Goal: Task Accomplishment & Management: Complete application form

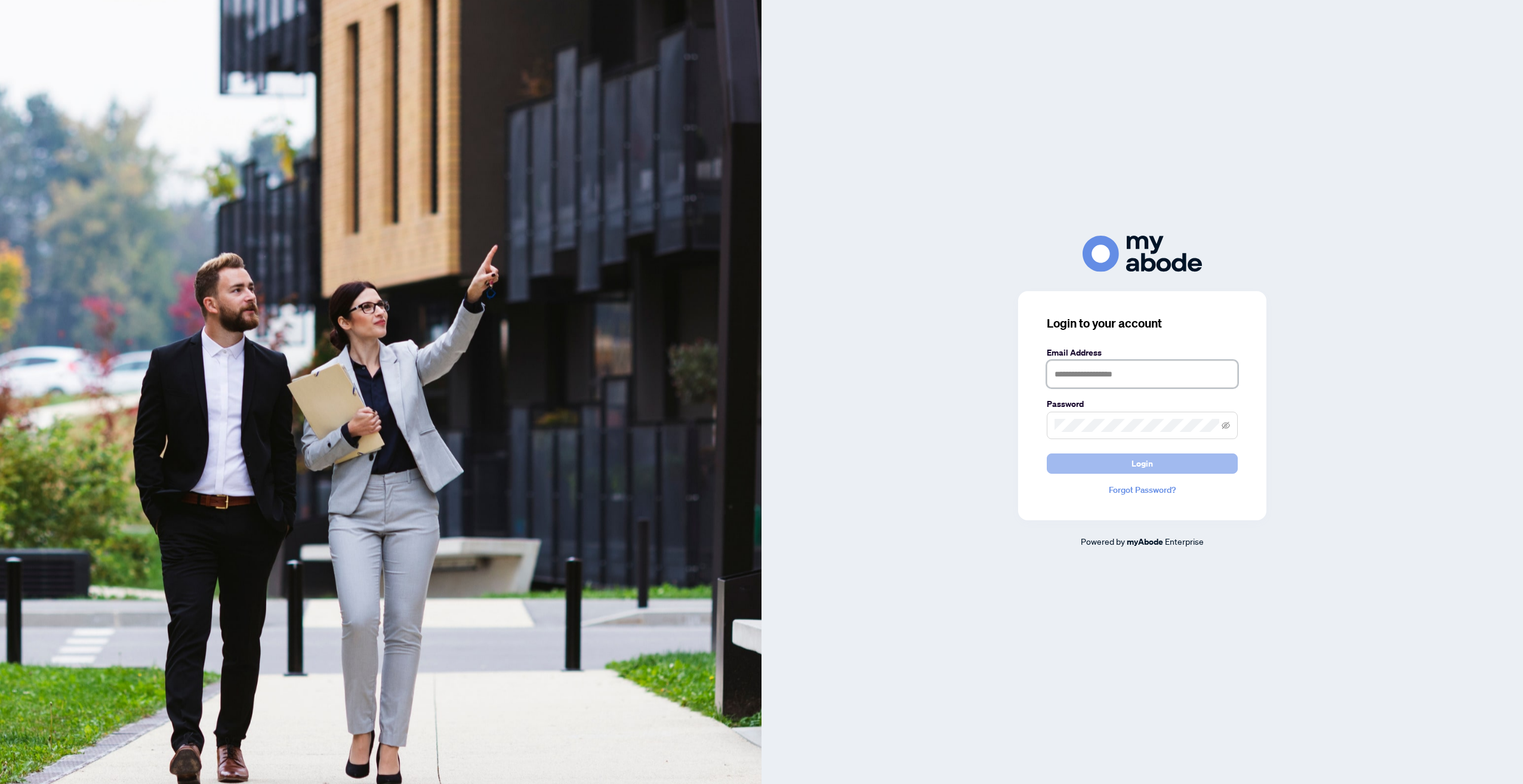
type input "**********"
click at [1140, 461] on span "Login" at bounding box center [1142, 463] width 21 height 19
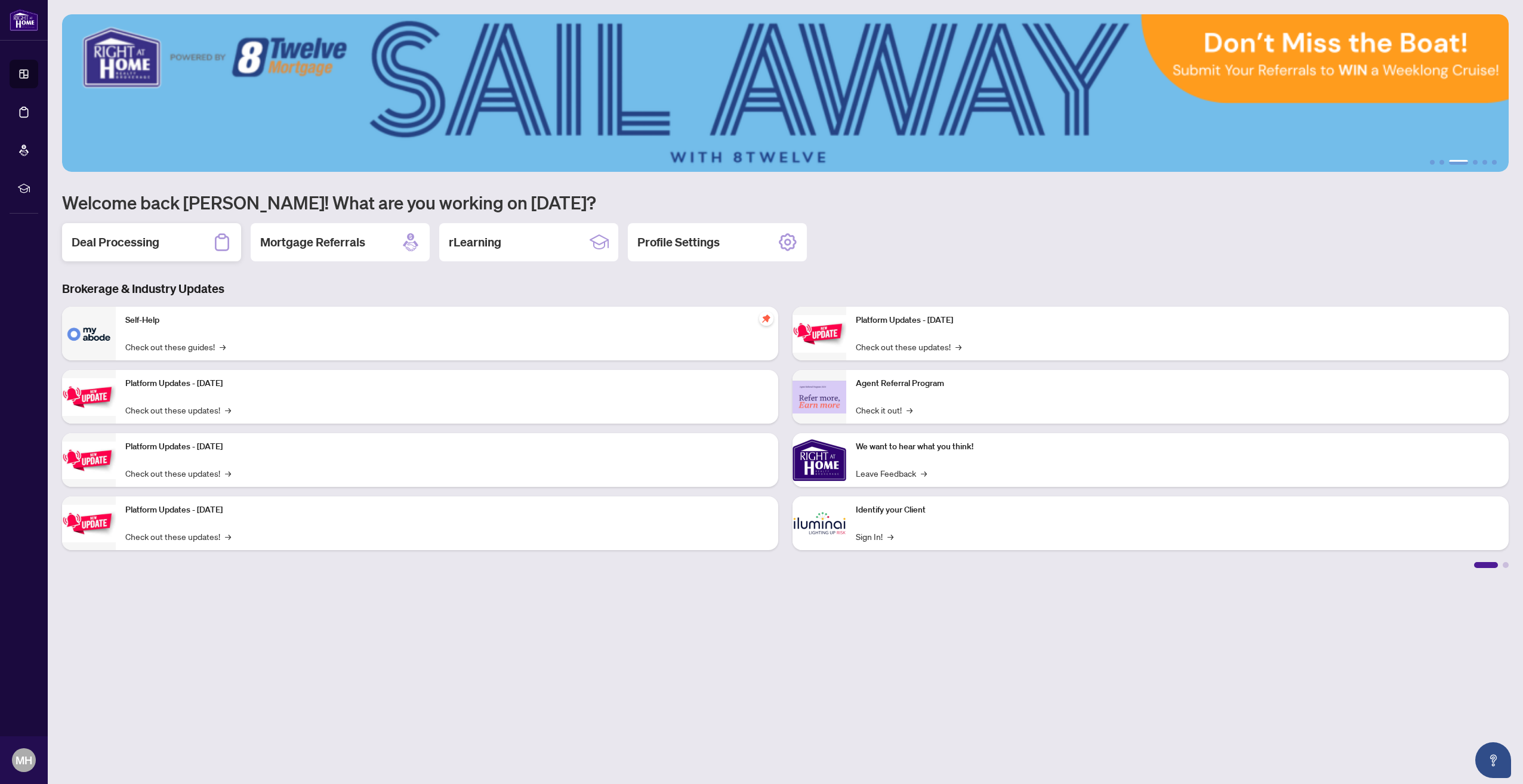
click at [135, 237] on h2 "Deal Processing" at bounding box center [115, 242] width 88 height 17
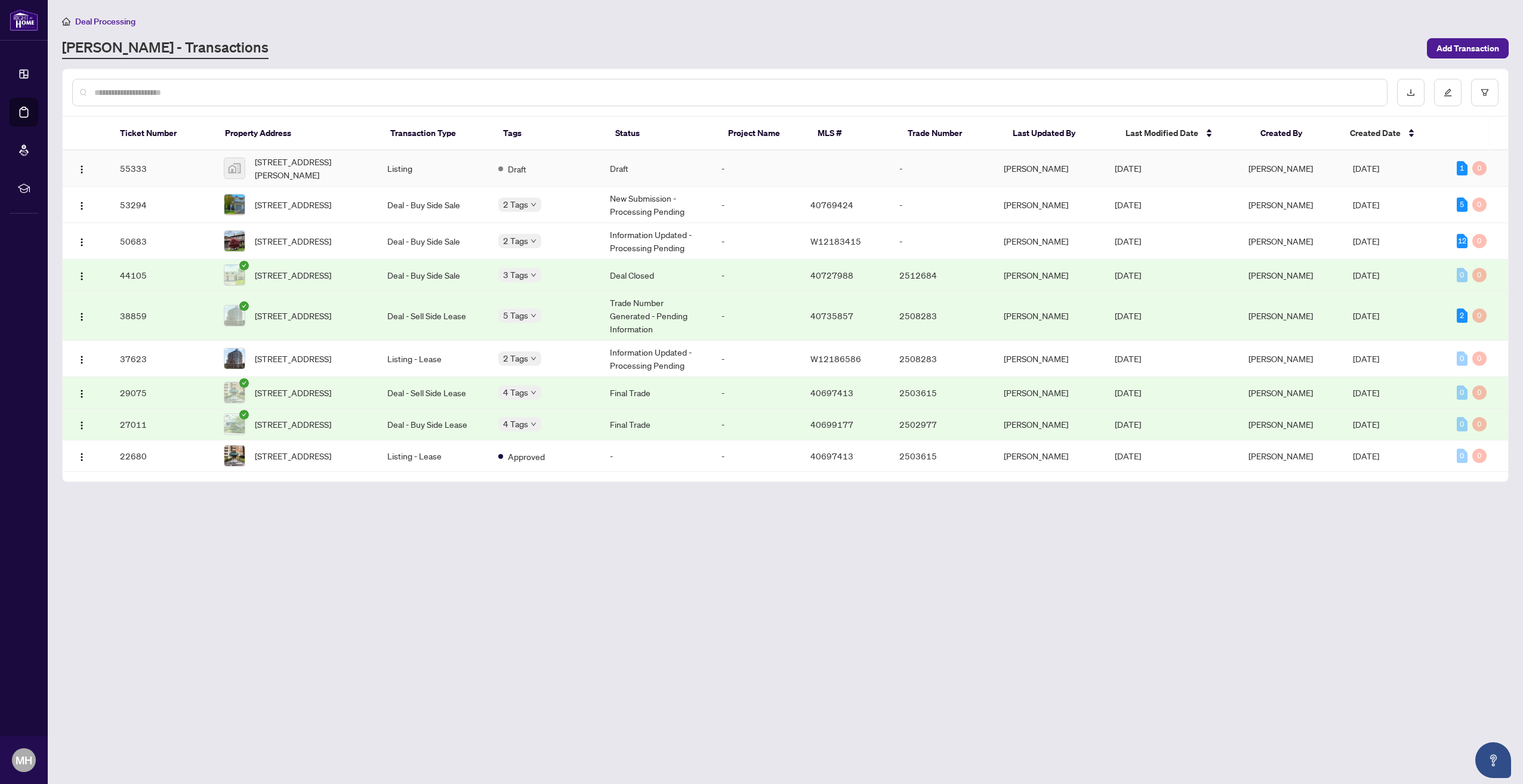
click at [157, 171] on td "55333" at bounding box center [162, 168] width 104 height 36
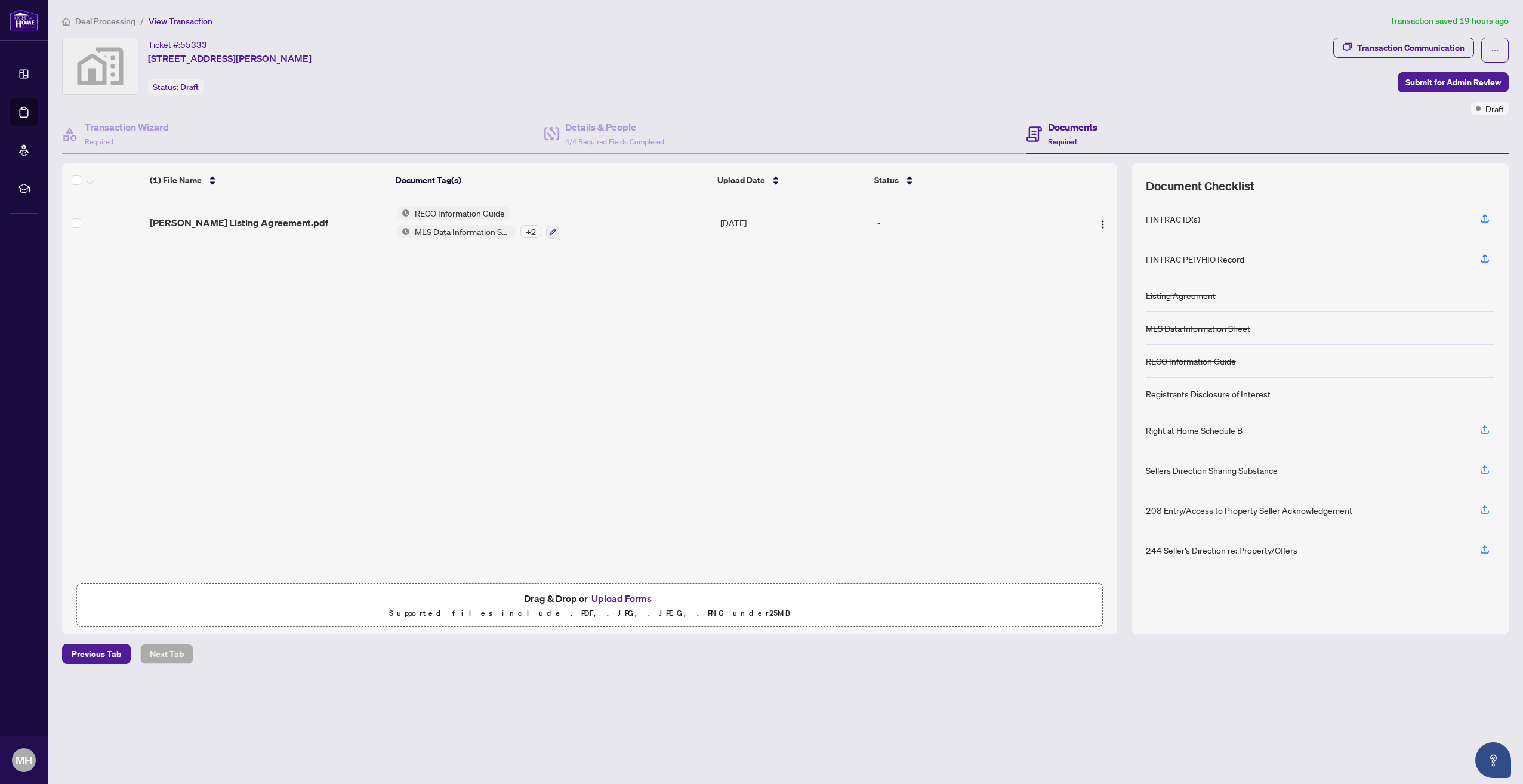
click at [609, 595] on button "Upload Forms" at bounding box center [622, 598] width 67 height 15
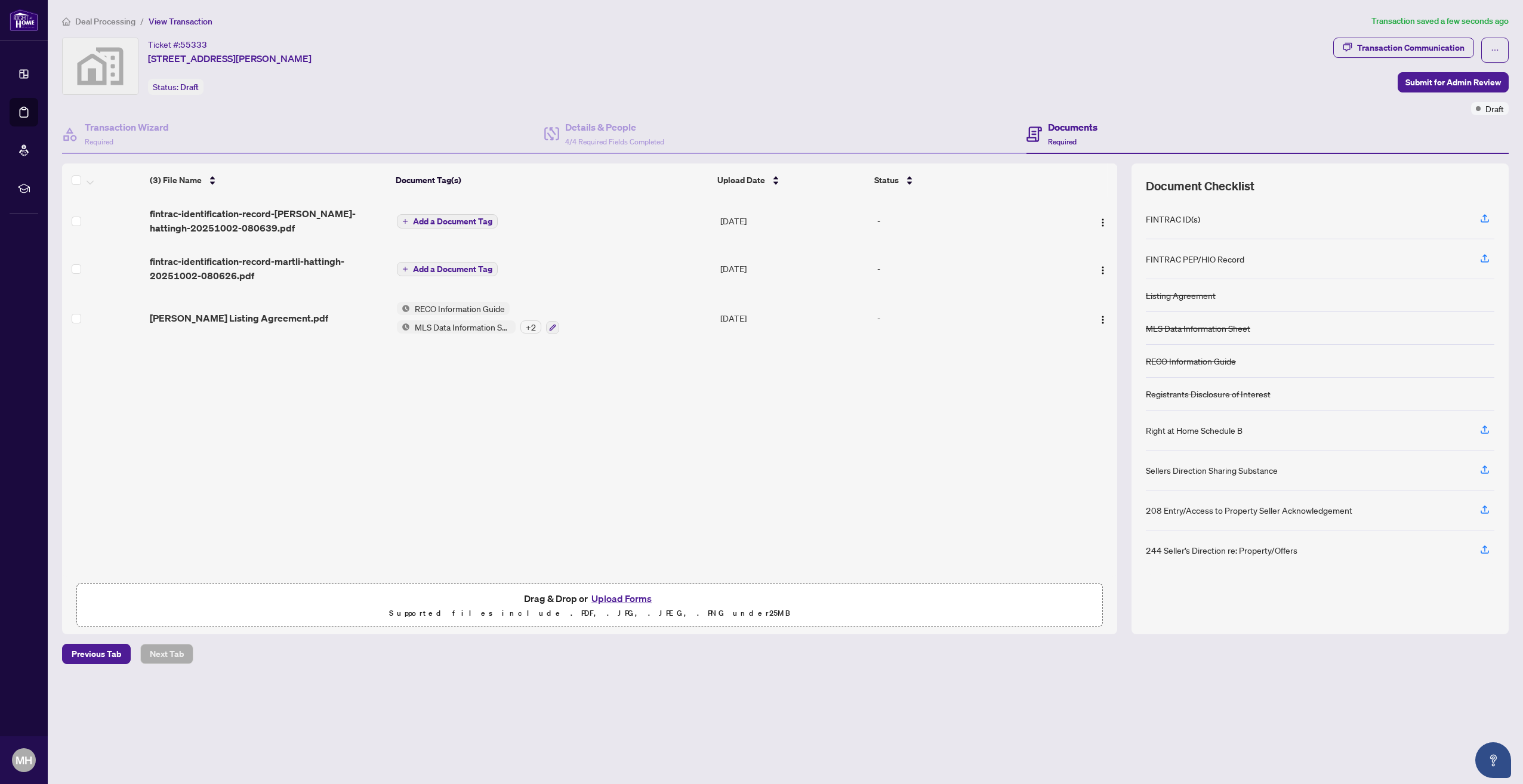
click at [444, 221] on span "Add a Document Tag" at bounding box center [452, 221] width 79 height 9
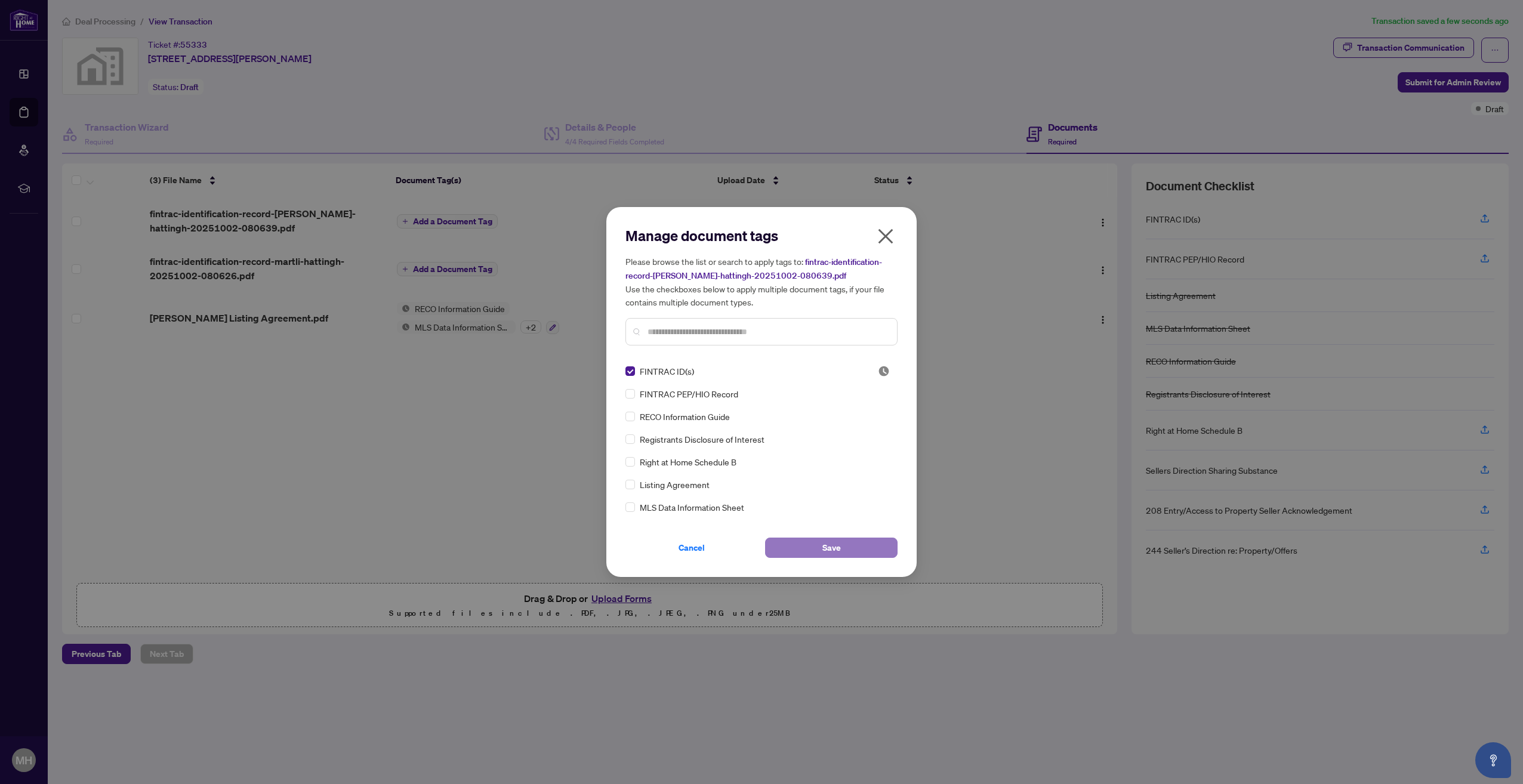
click at [835, 547] on span "Save" at bounding box center [831, 547] width 18 height 19
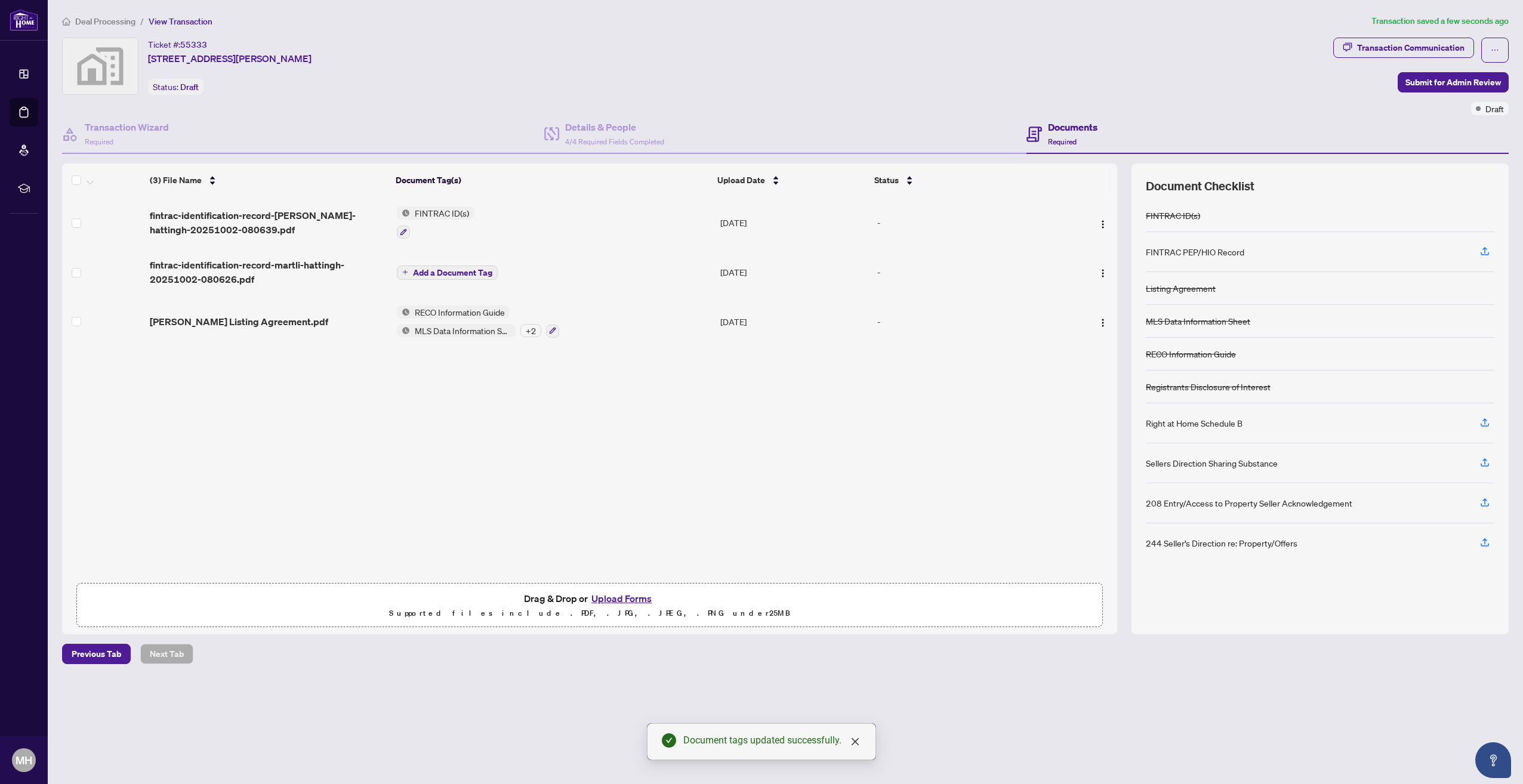
click at [417, 271] on span "Add a Document Tag" at bounding box center [452, 273] width 79 height 9
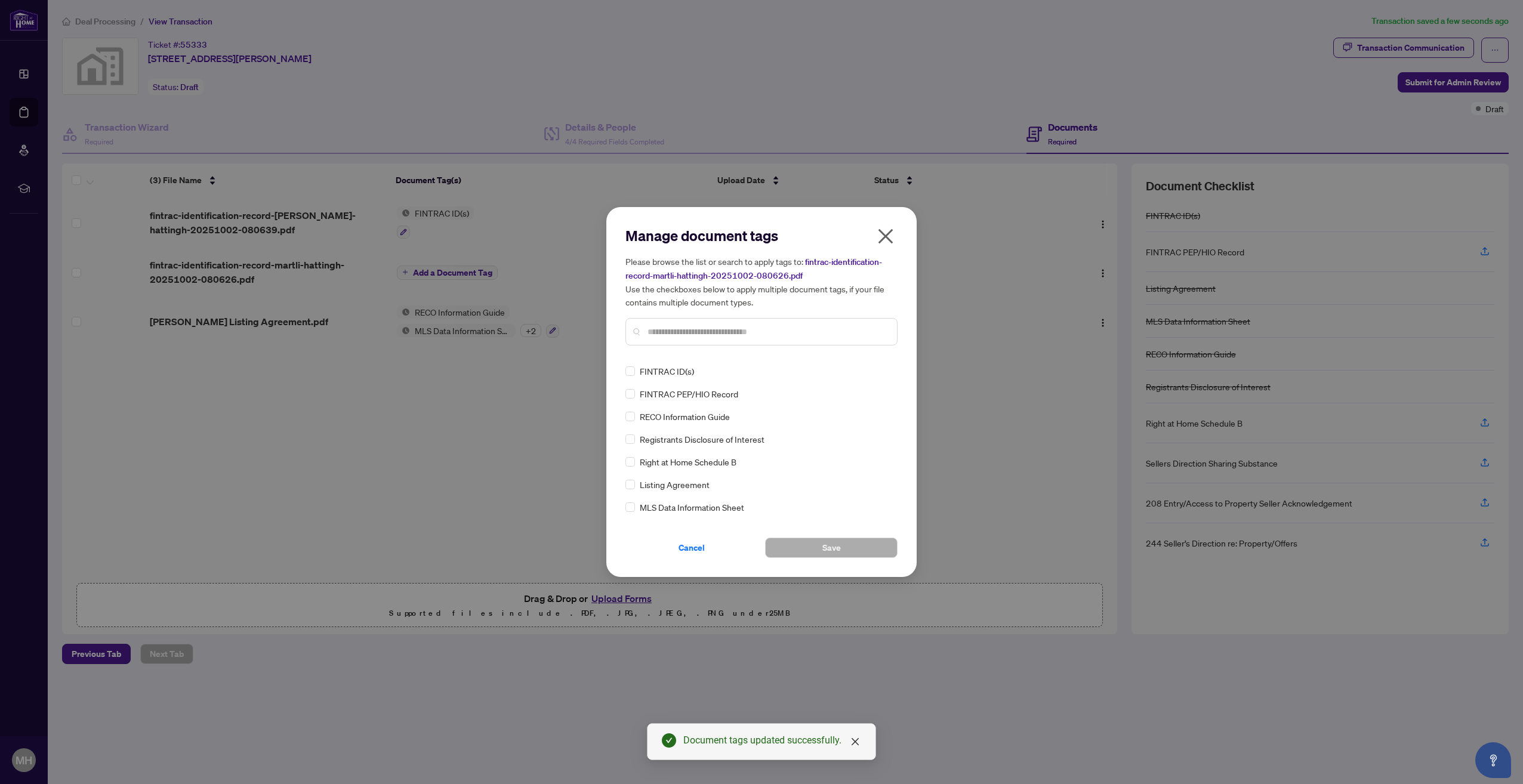
click at [660, 372] on span "FINTRAC ID(s)" at bounding box center [667, 371] width 55 height 13
click at [819, 548] on button "Save" at bounding box center [831, 547] width 133 height 20
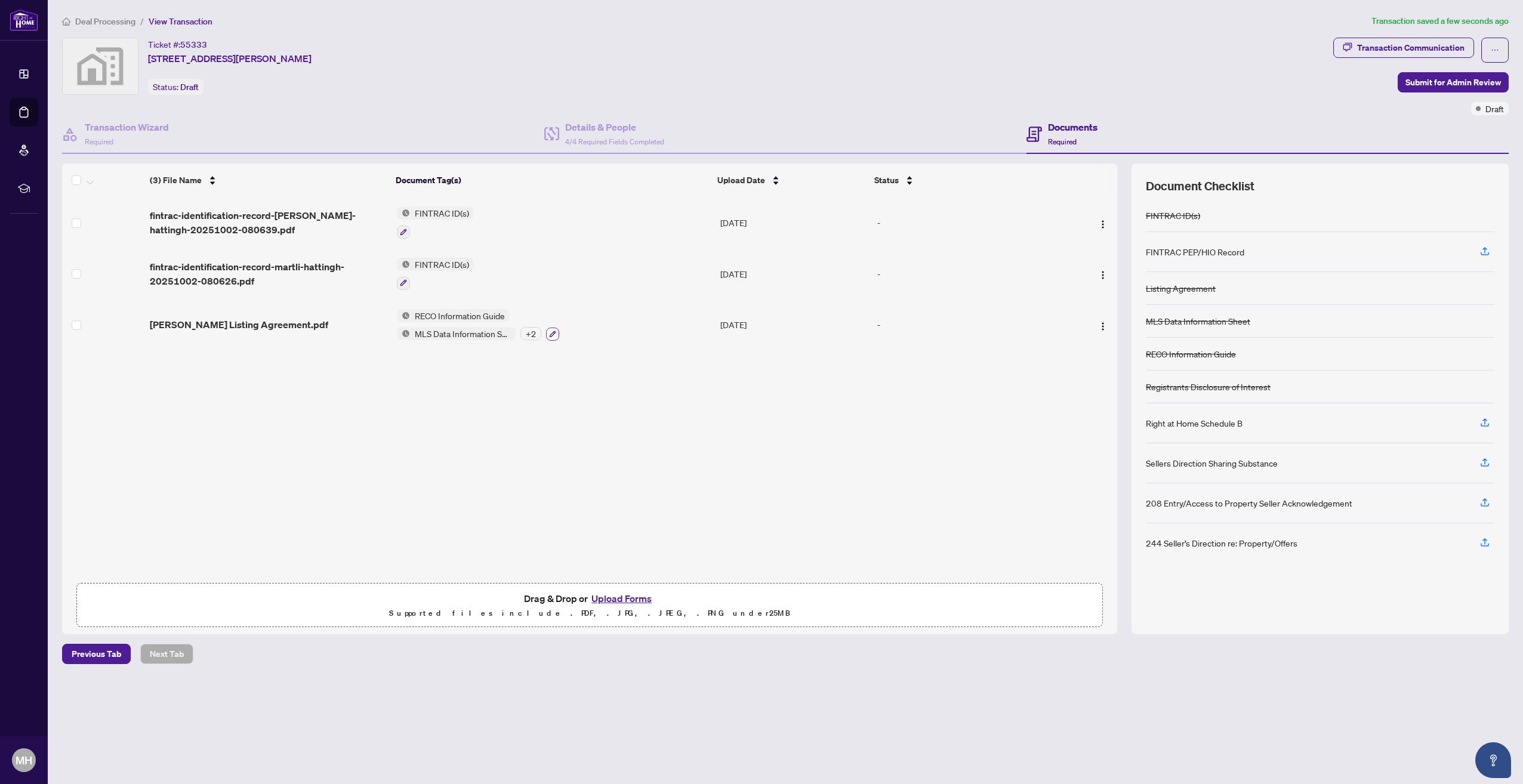
click at [555, 332] on button "button" at bounding box center [552, 334] width 13 height 13
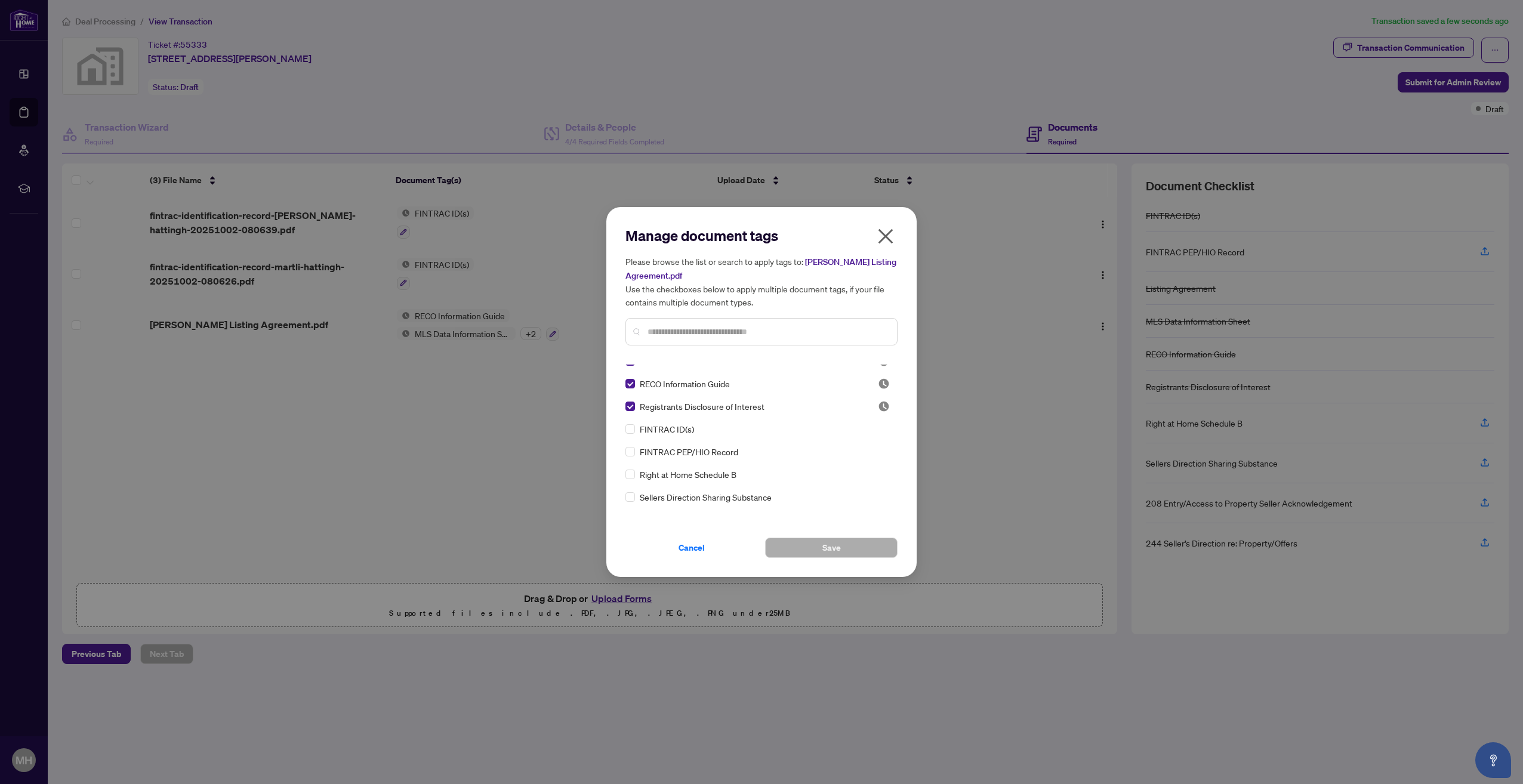
scroll to position [33, 0]
click at [890, 238] on icon "close" at bounding box center [885, 236] width 19 height 19
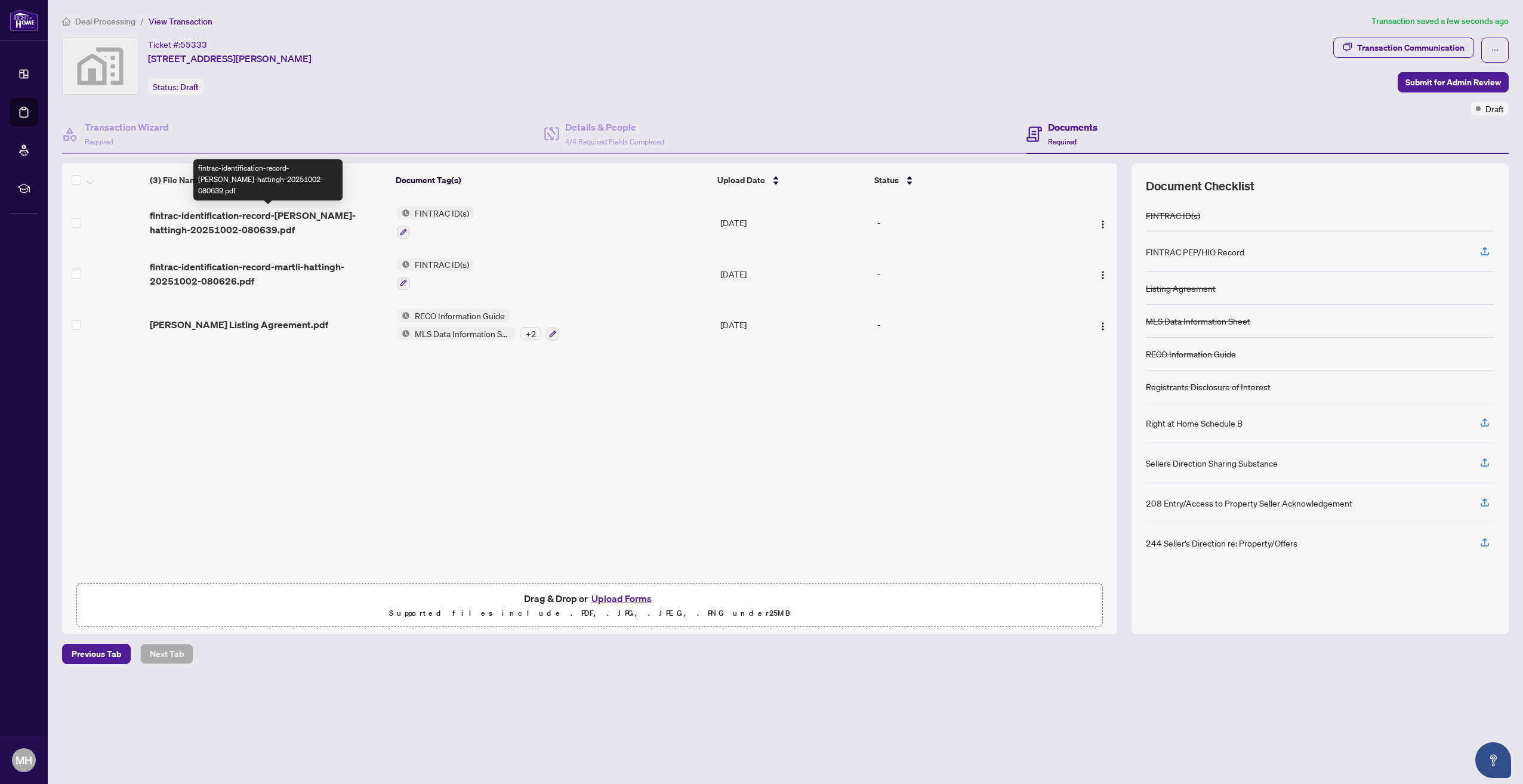
click at [260, 213] on span "fintrac-identification-record-[PERSON_NAME]-hattingh-20251002-080639.pdf" at bounding box center [268, 222] width 237 height 29
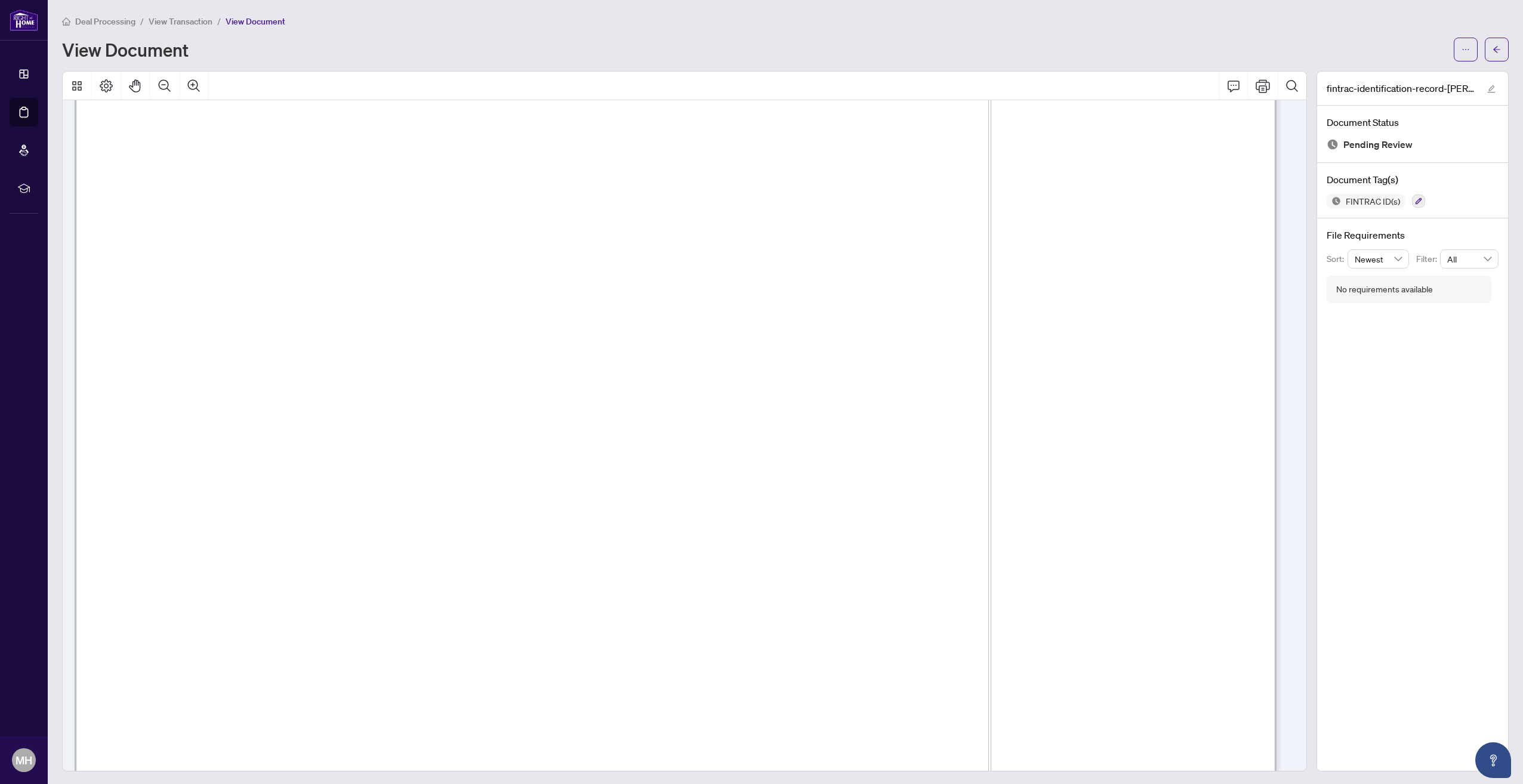
scroll to position [96, 0]
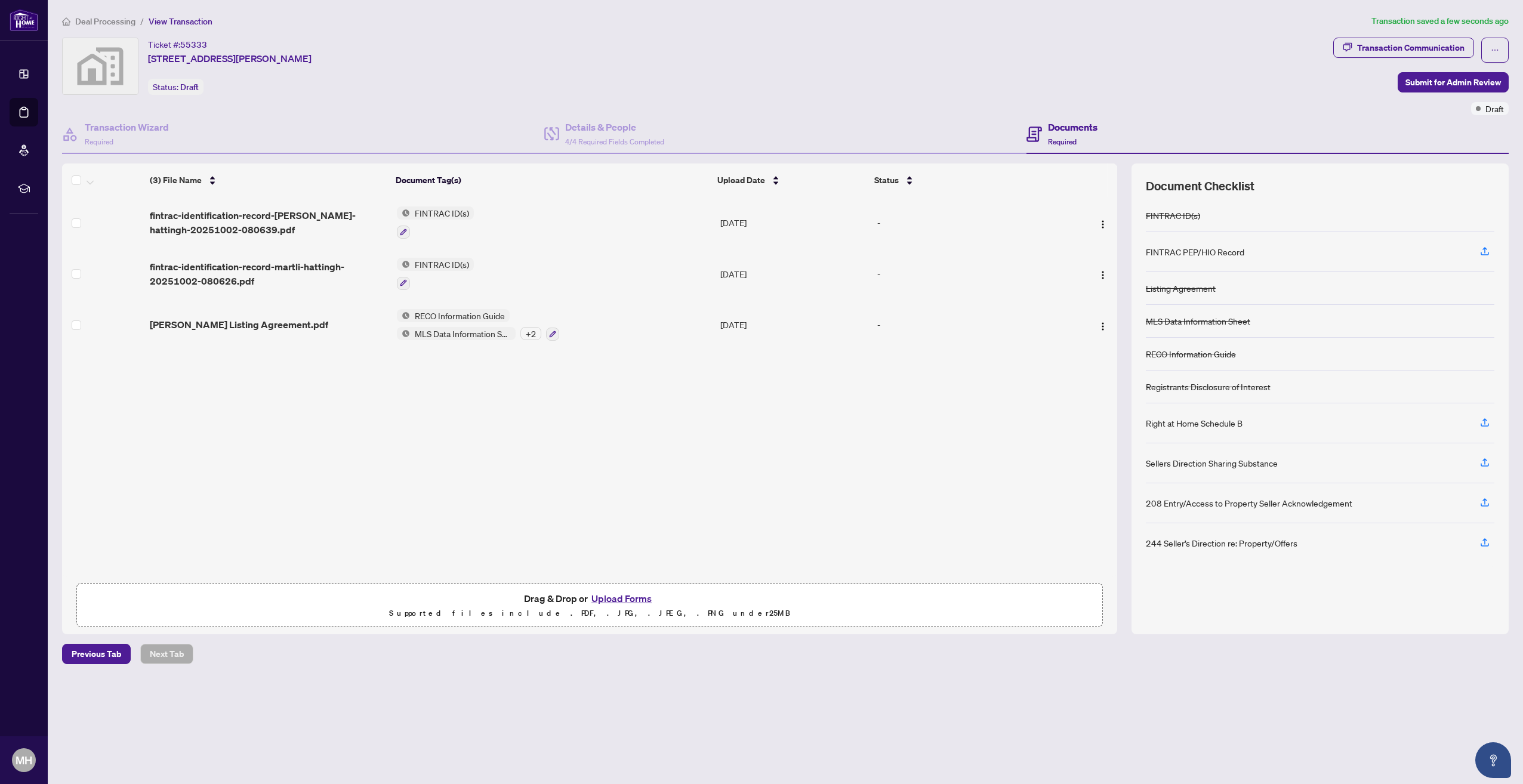
click at [187, 330] on span "[PERSON_NAME] Listing Agreement.pdf" at bounding box center [239, 324] width 179 height 14
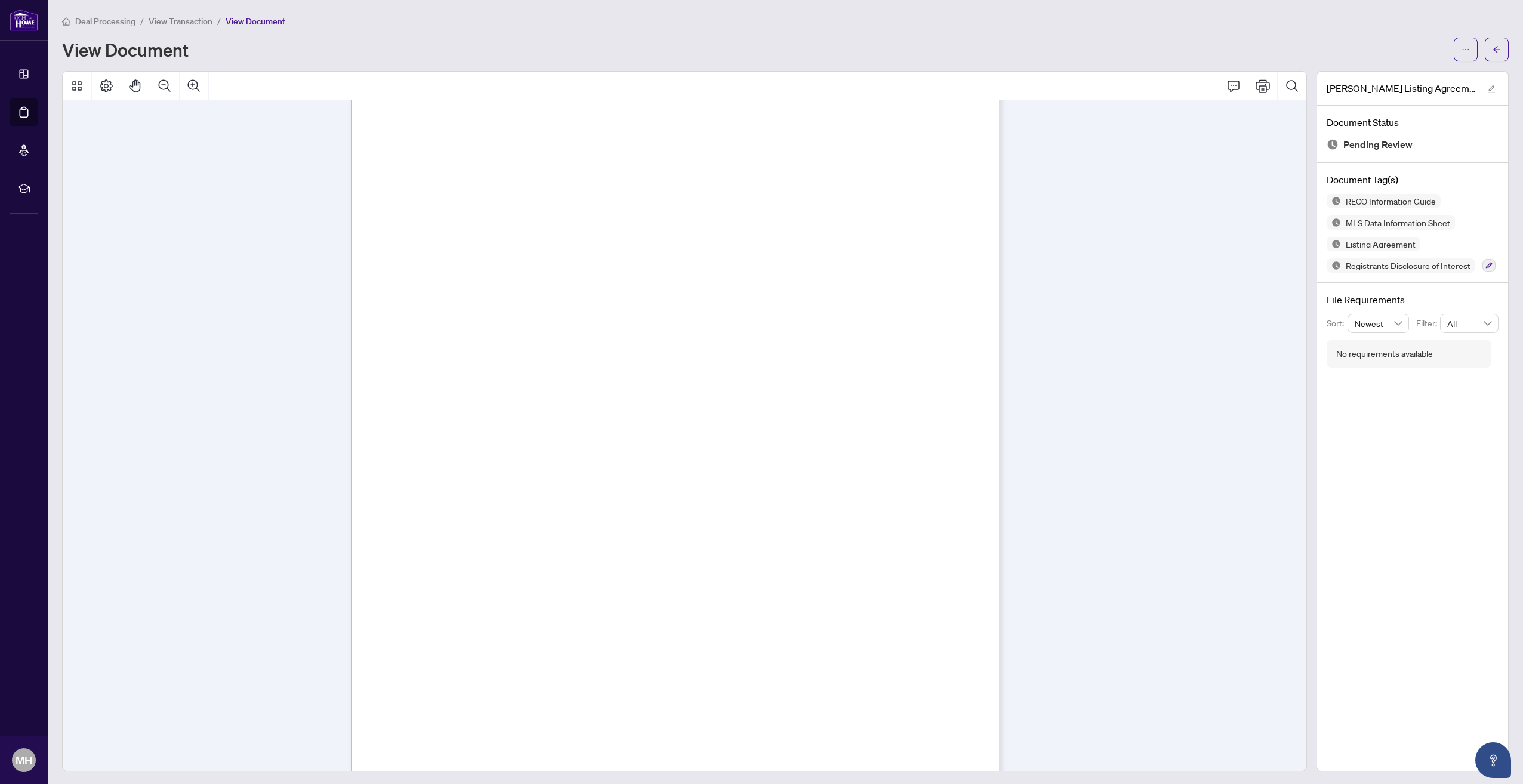
scroll to position [33636, 0]
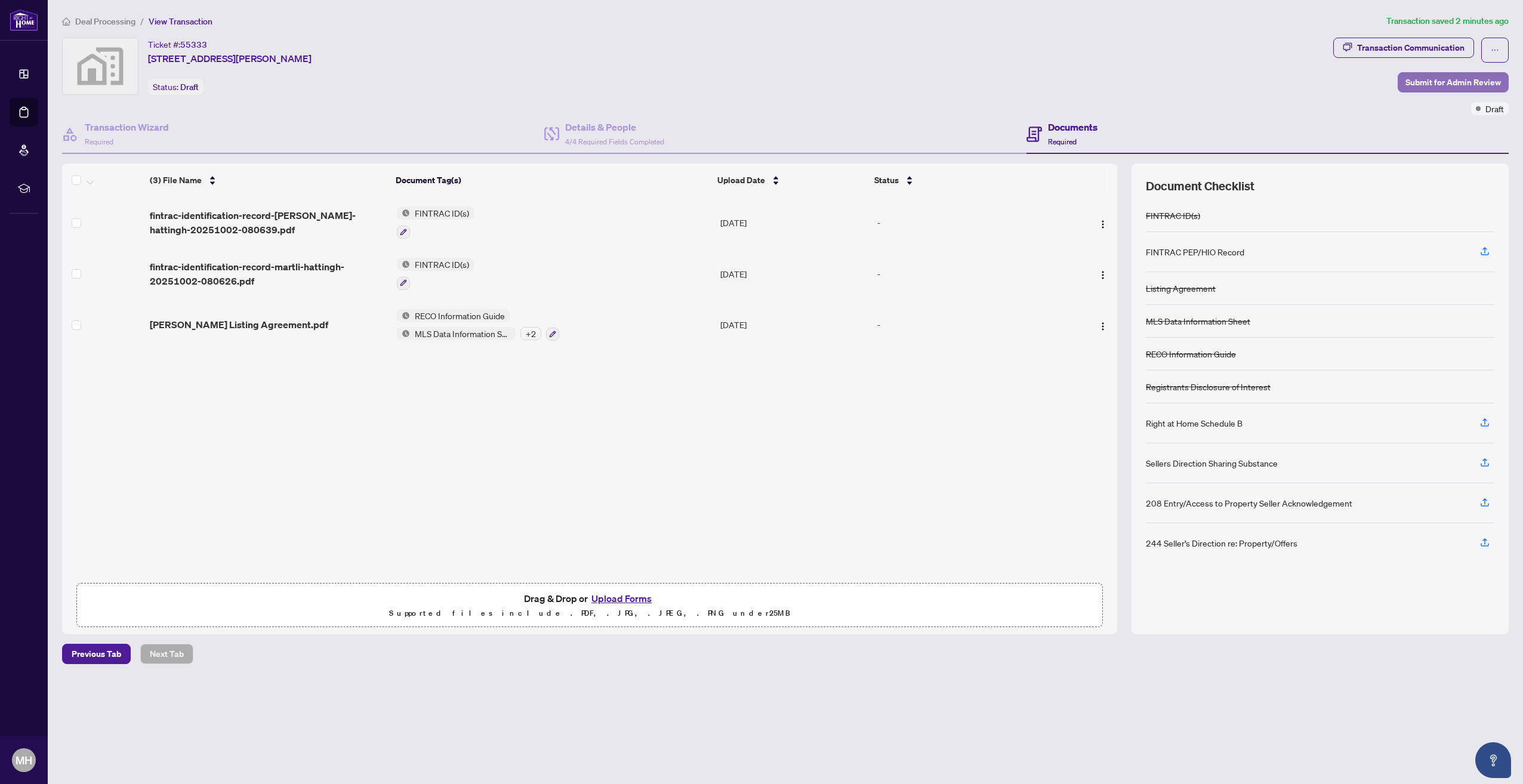
click at [1451, 82] on span "Submit for Admin Review" at bounding box center [1453, 82] width 96 height 19
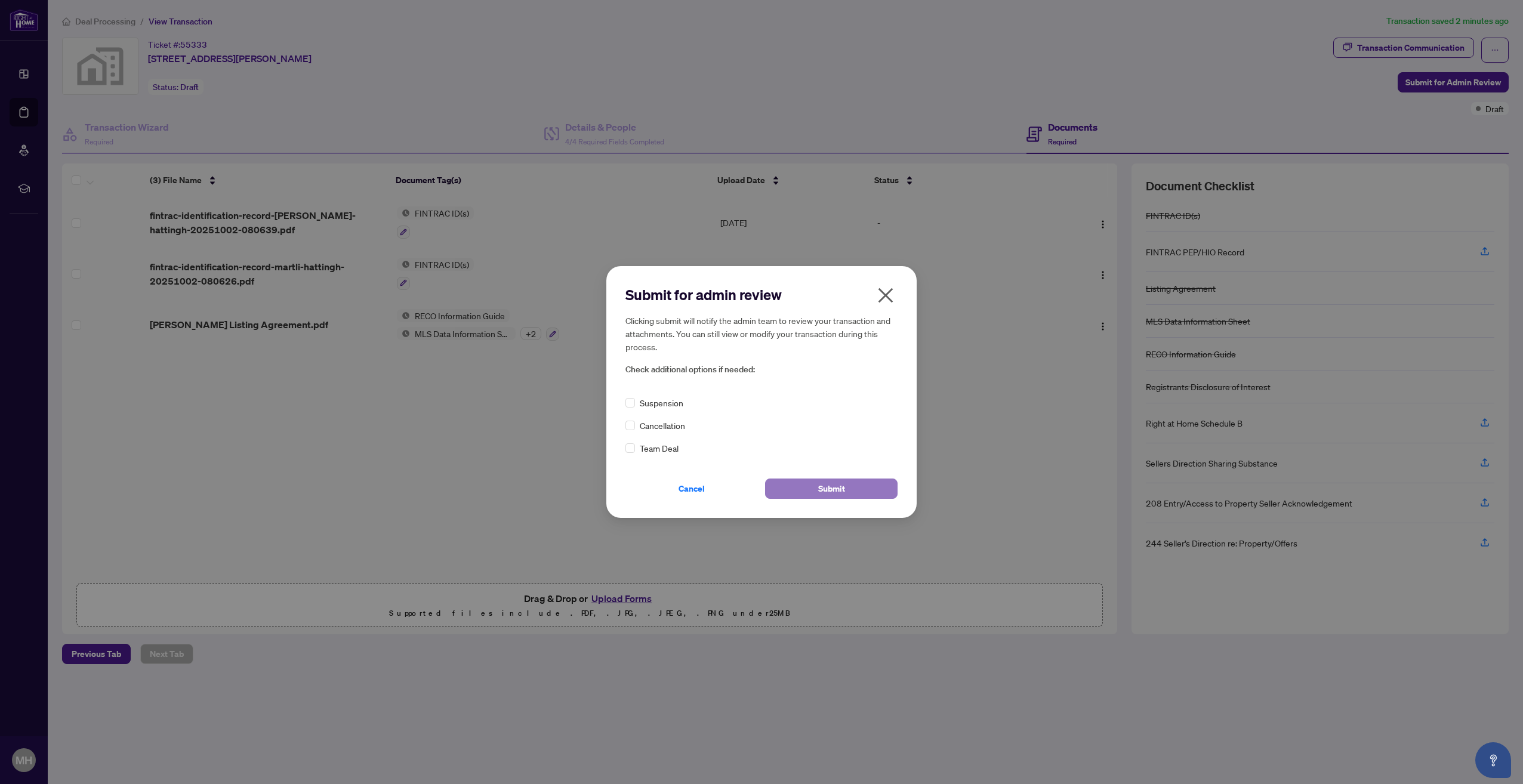
click at [810, 486] on button "Submit" at bounding box center [831, 488] width 133 height 20
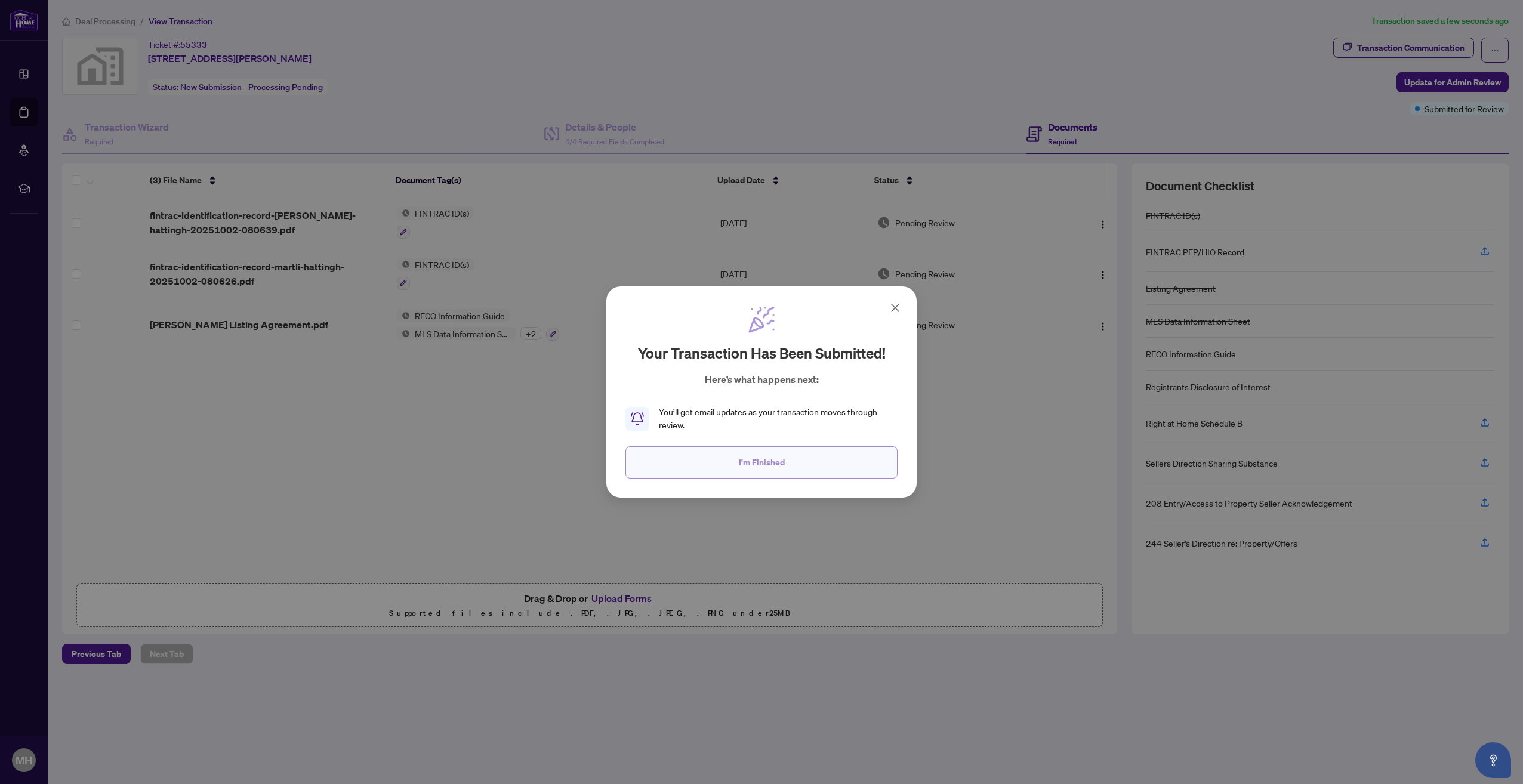
click at [794, 460] on button "I'm Finished" at bounding box center [762, 463] width 272 height 33
